Goal: Download file/media

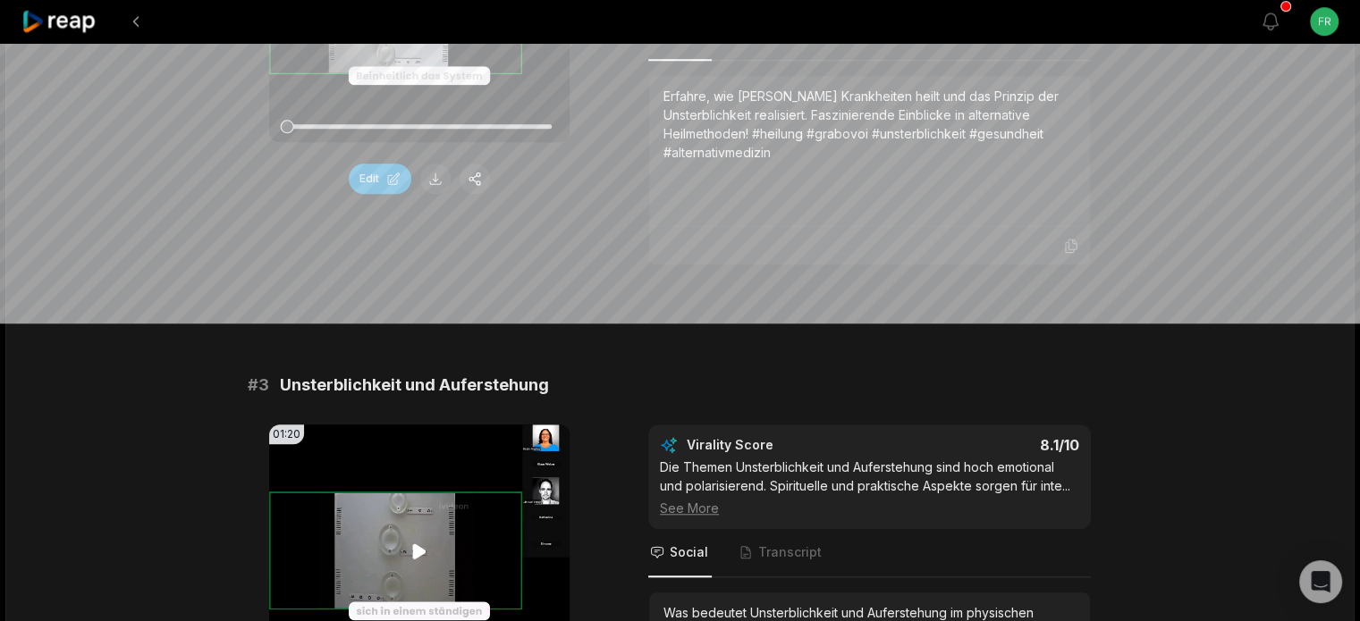
scroll to position [1609, 0]
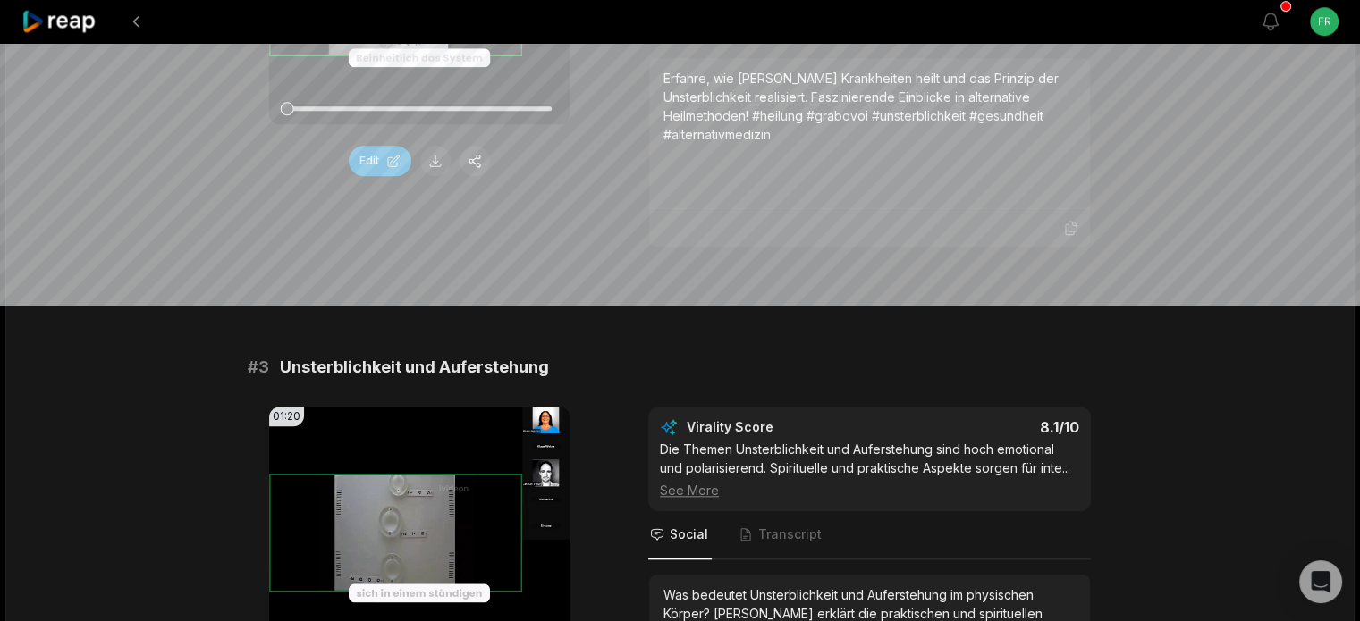
drag, startPoint x: 715, startPoint y: 299, endPoint x: 731, endPoint y: 318, distance: 24.7
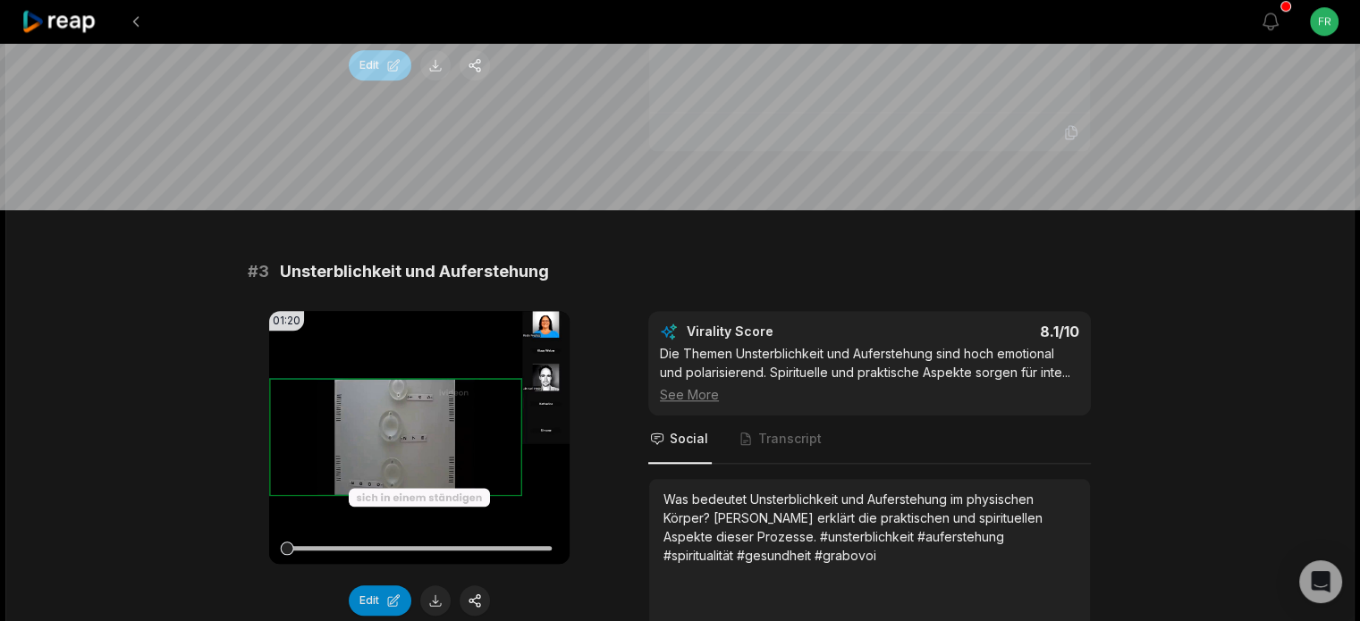
scroll to position [1666, 0]
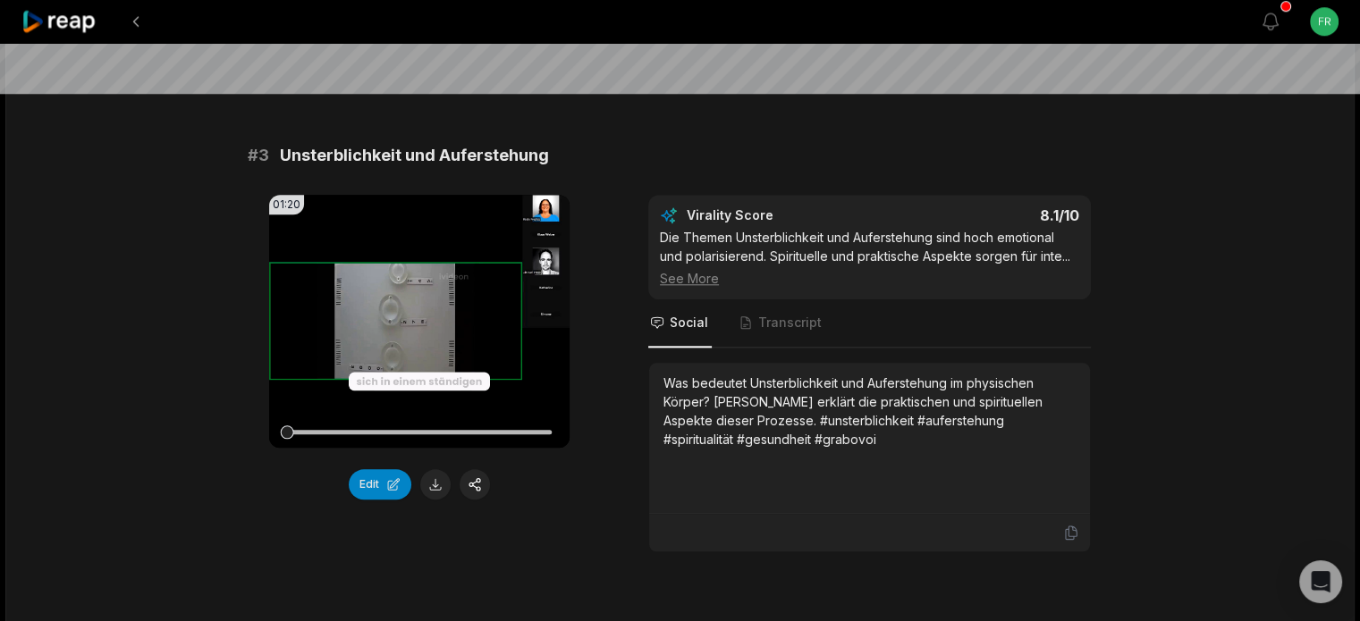
scroll to position [1845, 0]
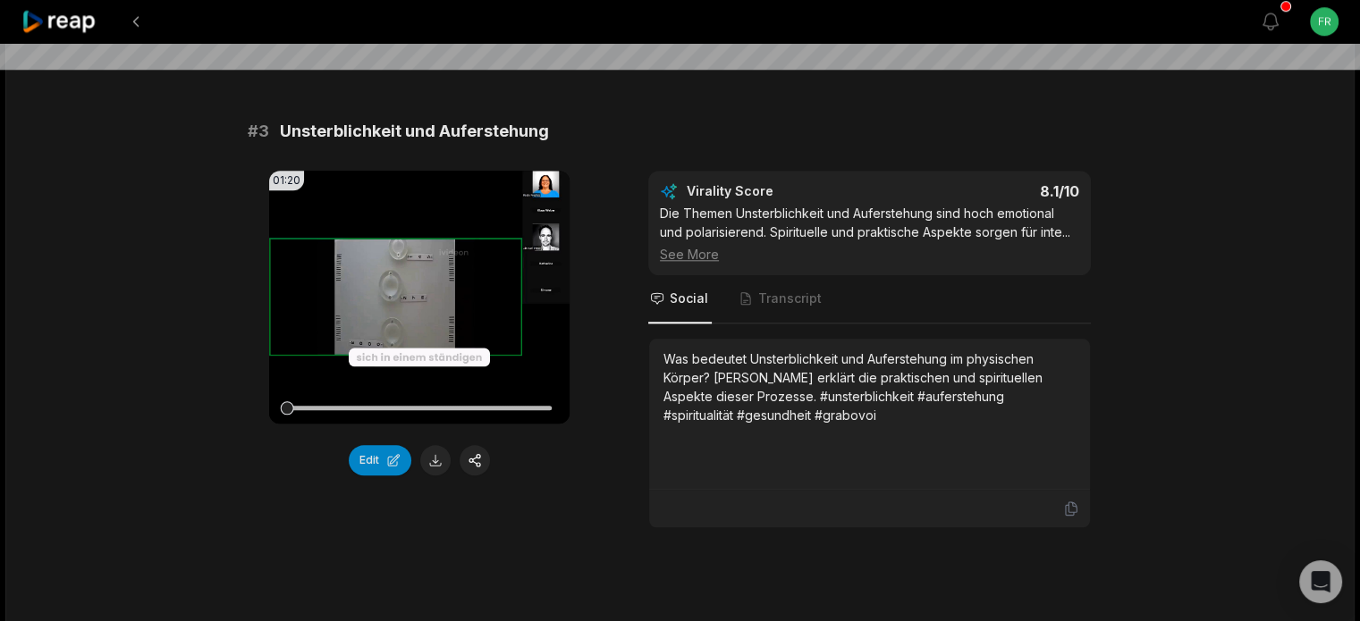
click at [79, 22] on icon at bounding box center [59, 22] width 76 height 24
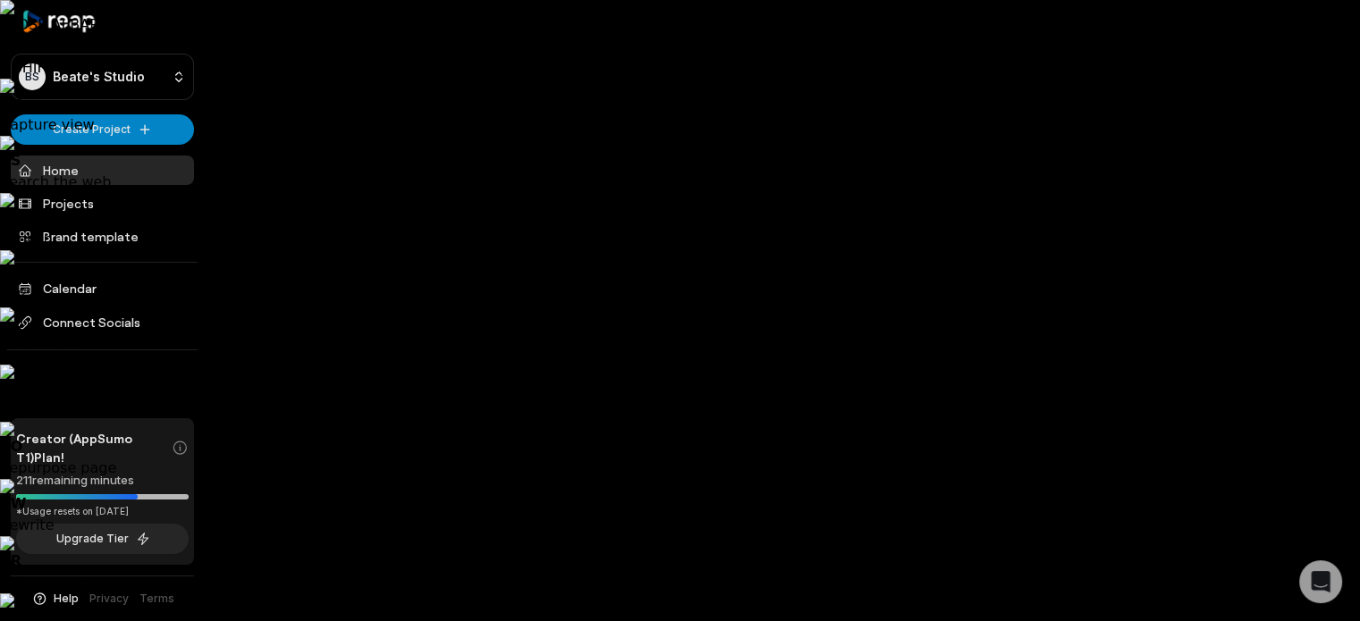
click at [1319, 29] on html "CLOSE AI BAR • ALT → Disable for website • SHIFT → Disable globally // V Captur…" at bounding box center [680, 310] width 1360 height 621
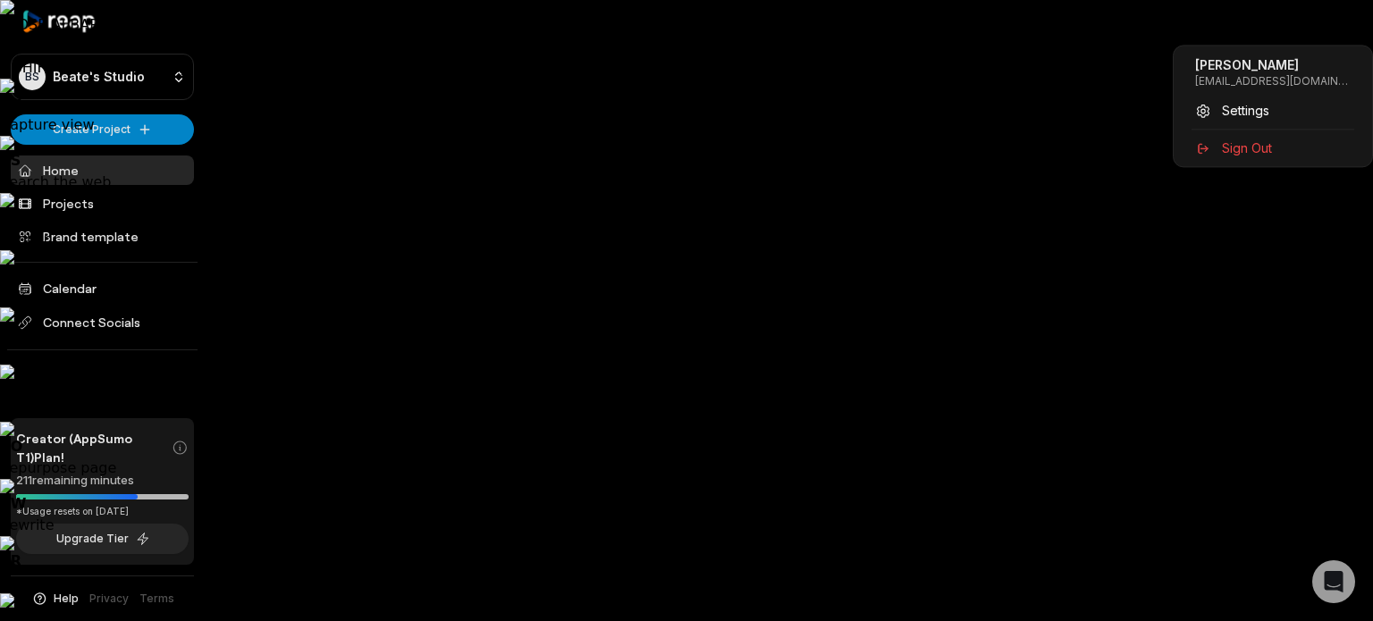
click at [177, 444] on html "CLOSE AI BAR • ALT → Disable for website • SHIFT → Disable globally // V Captur…" at bounding box center [686, 310] width 1373 height 621
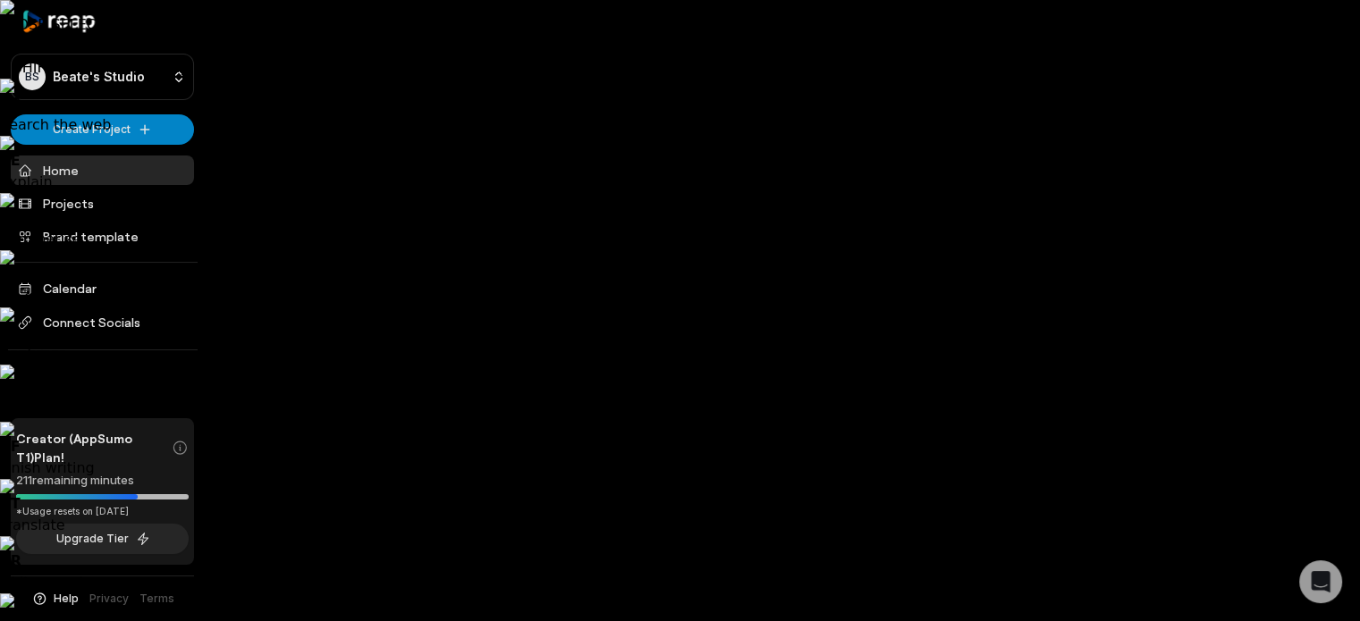
drag, startPoint x: 17, startPoint y: 478, endPoint x: 140, endPoint y: 474, distance: 123.4
click at [140, 474] on div "211 remaining minutes" at bounding box center [102, 481] width 173 height 18
drag, startPoint x: 104, startPoint y: 480, endPoint x: 105, endPoint y: 535, distance: 55.4
click at [105, 535] on button "Upgrade Tier" at bounding box center [102, 539] width 173 height 30
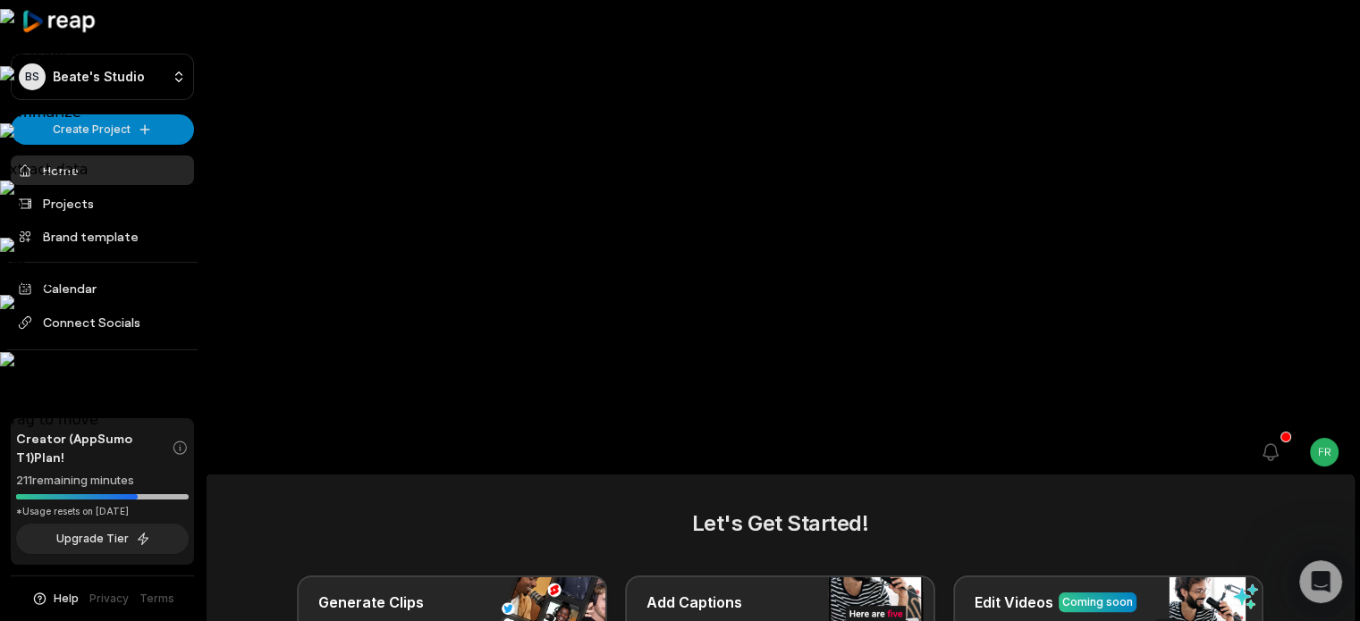
scroll to position [270, 0]
